Goal: Task Accomplishment & Management: Complete application form

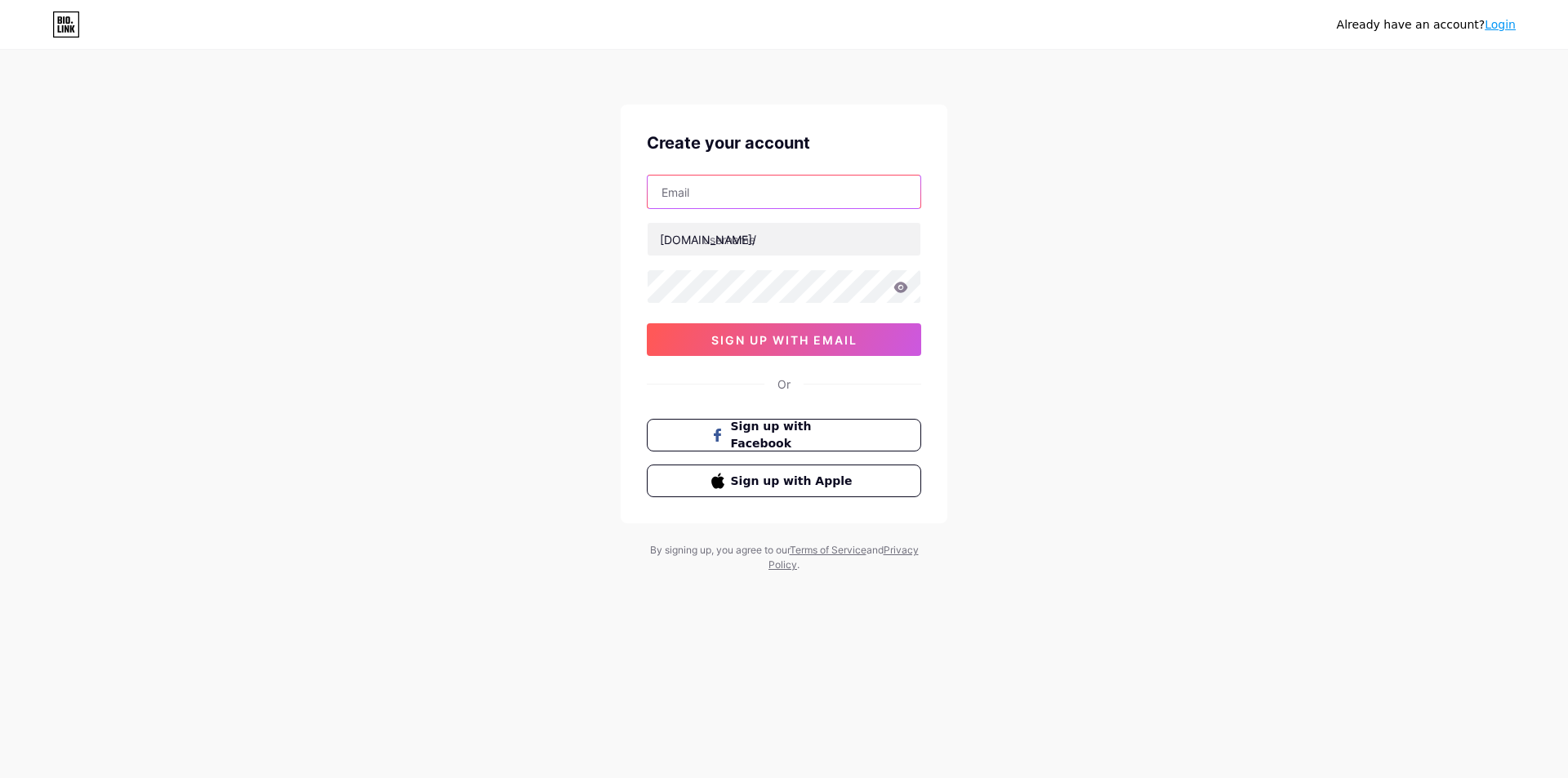
click at [806, 188] on input "text" at bounding box center [784, 192] width 272 height 33
paste input "MERDEKA@1945@"
type input "MERDEKA@1945@"
click at [806, 247] on input "text" at bounding box center [784, 239] width 272 height 33
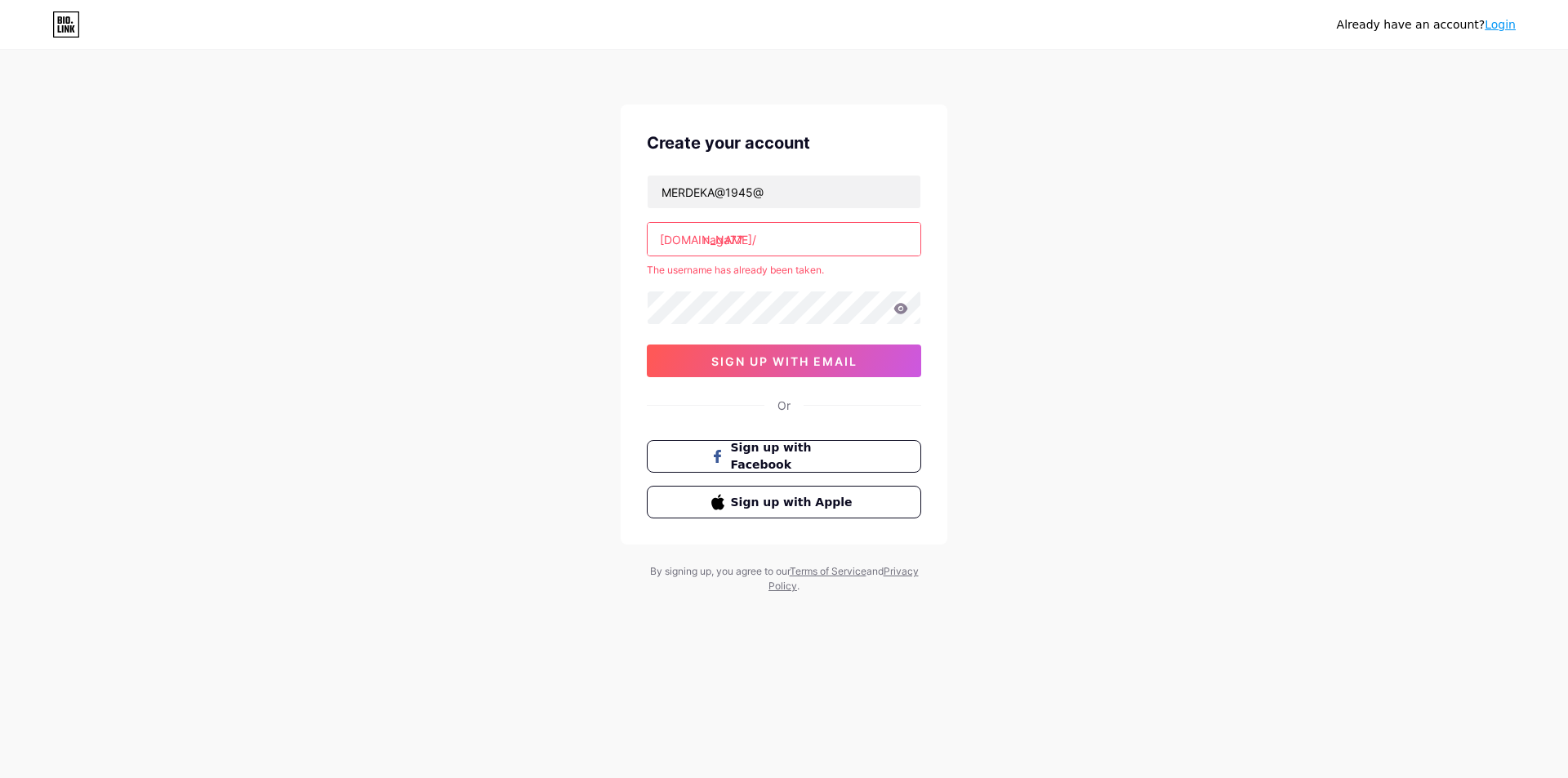
click at [773, 243] on input "naga77" at bounding box center [784, 239] width 272 height 33
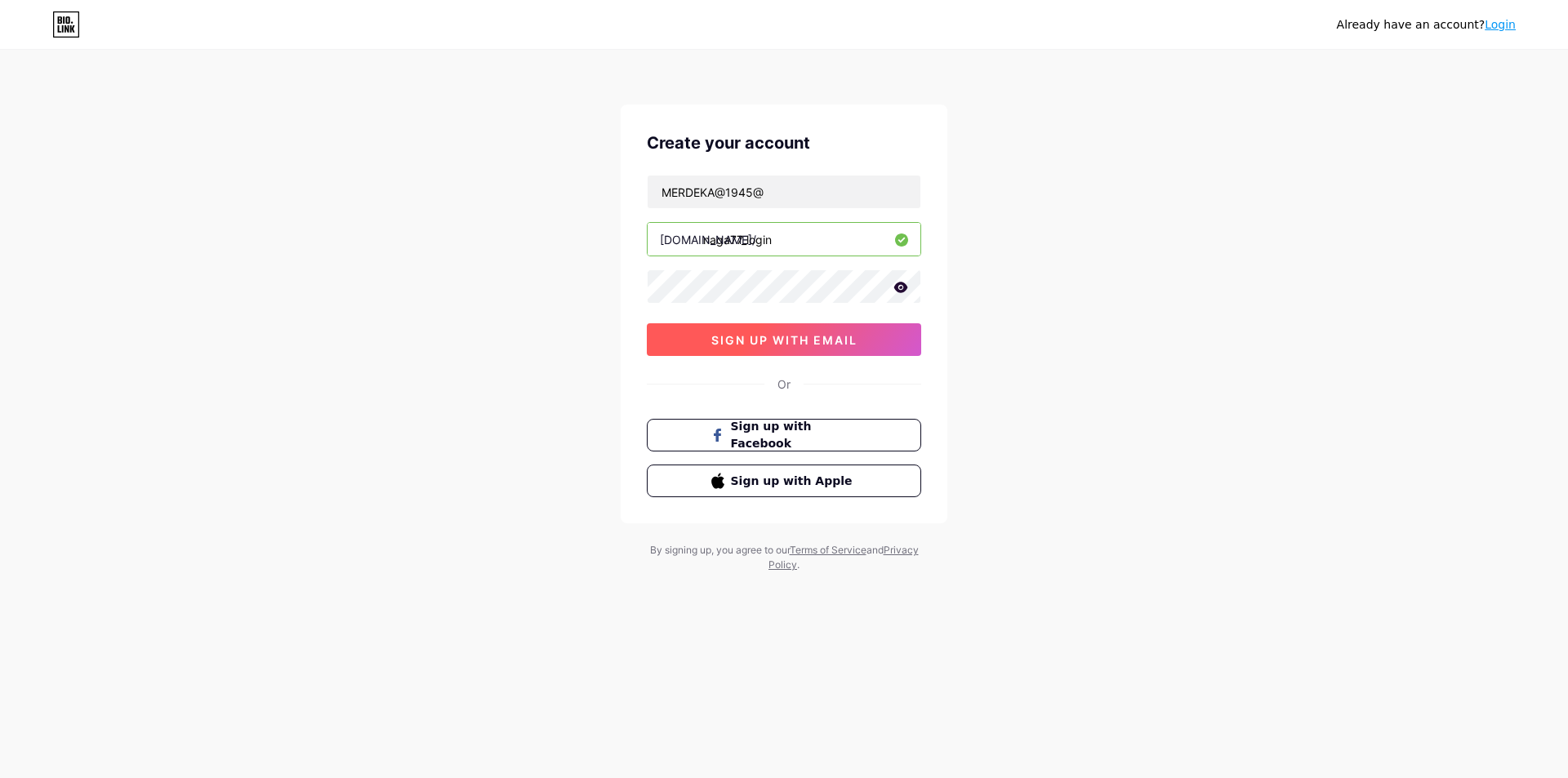
type input "naga77_login"
click at [882, 348] on button "sign up with email" at bounding box center [784, 339] width 274 height 33
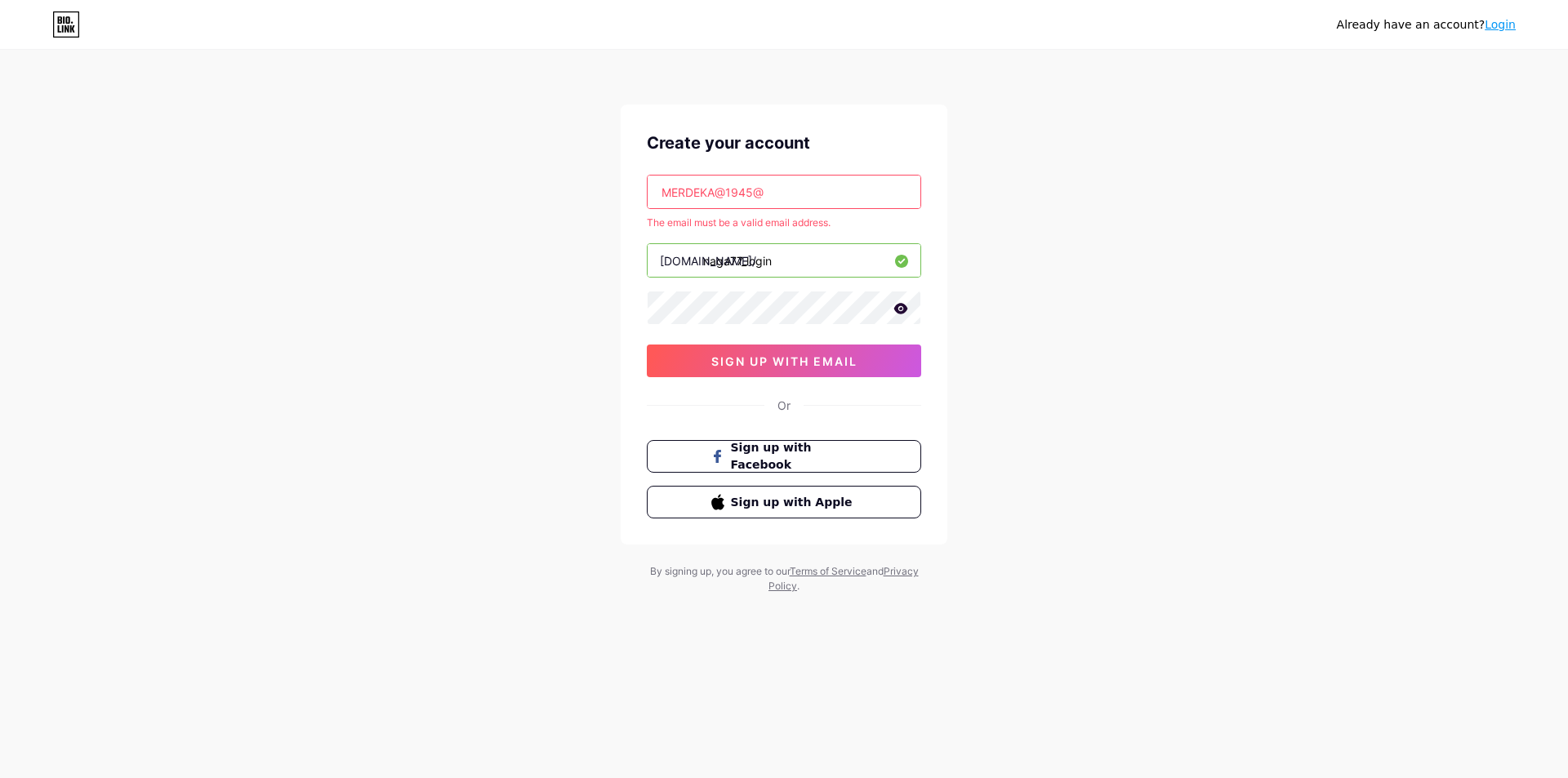
click at [804, 191] on input "MERDEKA@1945@" at bounding box center [784, 192] width 272 height 33
click at [807, 196] on input "MERDEKA@1945@" at bounding box center [784, 192] width 272 height 33
paste input "[EMAIL_ADDRESS][DOMAIN_NAME]"
type input "[EMAIL_ADDRESS][DOMAIN_NAME]"
click at [895, 307] on icon at bounding box center [901, 308] width 14 height 11
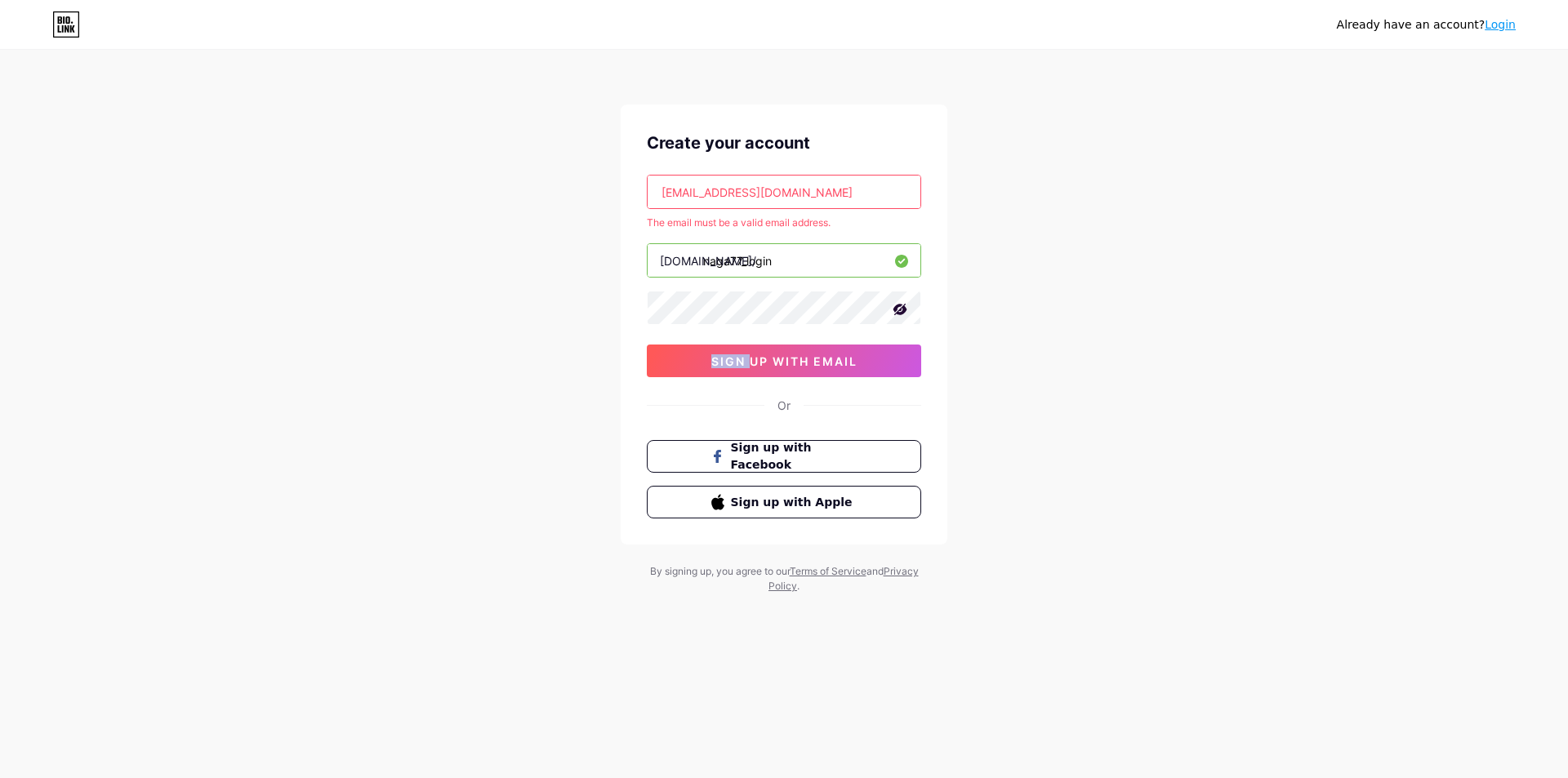
click at [895, 307] on icon at bounding box center [900, 310] width 14 height 12
click at [824, 359] on span "sign up with email" at bounding box center [784, 361] width 146 height 14
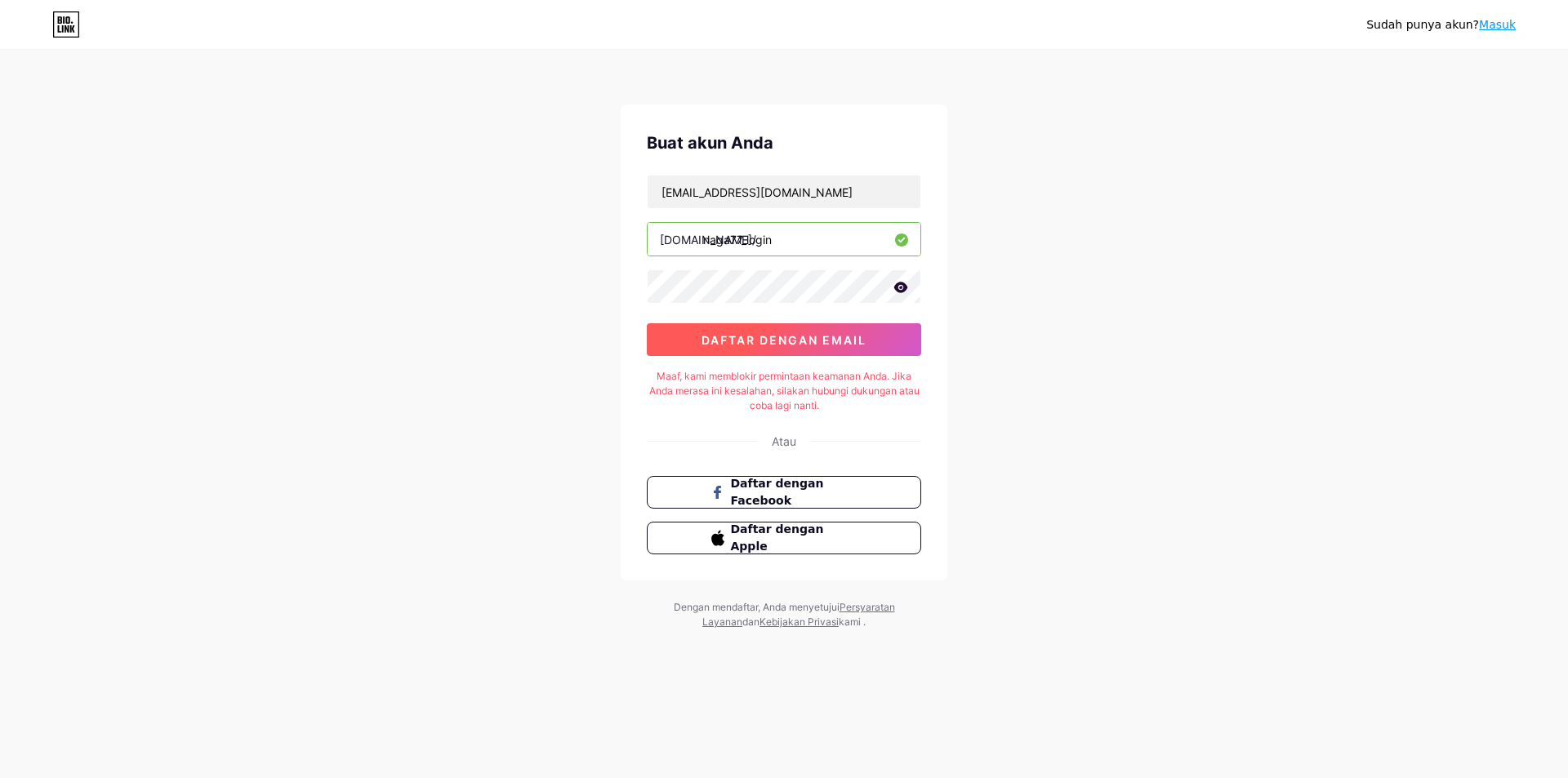
click at [812, 333] on font "daftar dengan email" at bounding box center [784, 340] width 165 height 14
click at [832, 269] on div "[EMAIL_ADDRESS][DOMAIN_NAME] [DOMAIN_NAME]/ naga77_login 0cAFcWeA5Mz2urhr73Jq3x…" at bounding box center [784, 266] width 274 height 181
click at [850, 325] on button "daftar dengan email" at bounding box center [784, 339] width 274 height 33
